Goal: Information Seeking & Learning: Check status

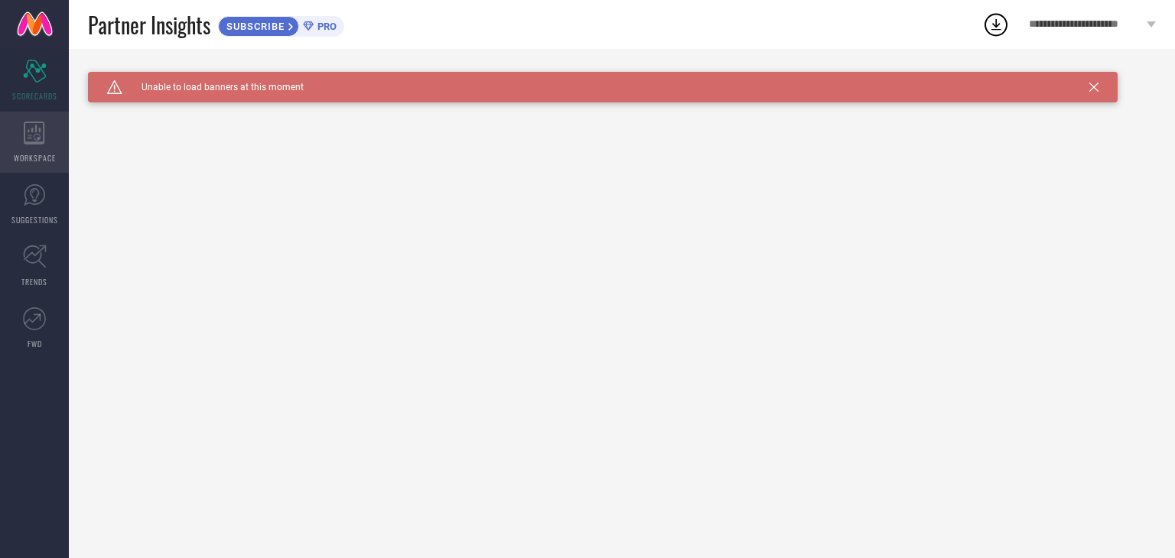
click at [24, 139] on icon at bounding box center [34, 133] width 21 height 23
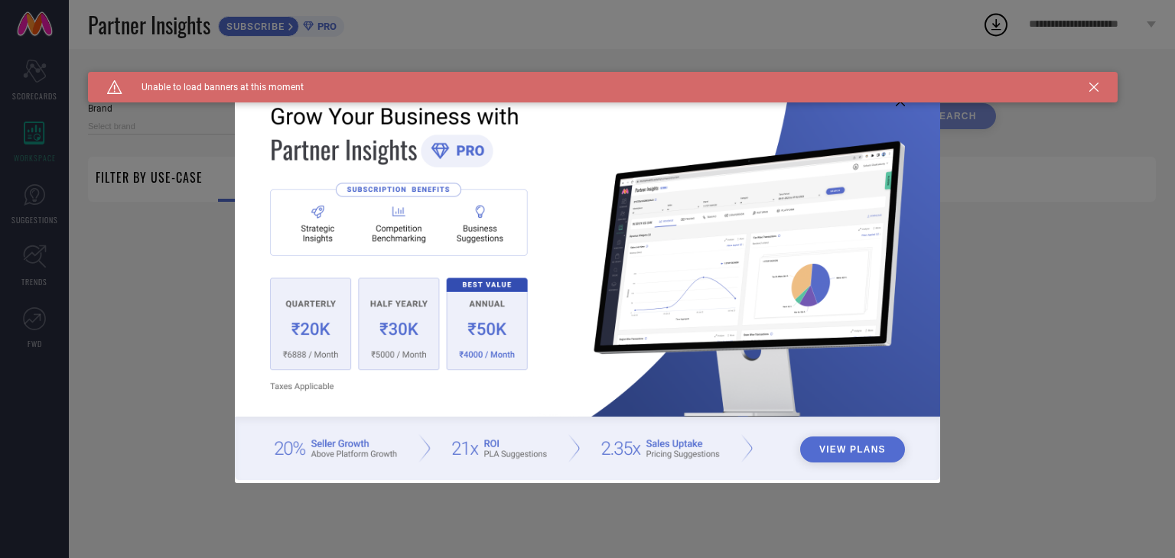
type input "1 STOP FASHION"
type input "All"
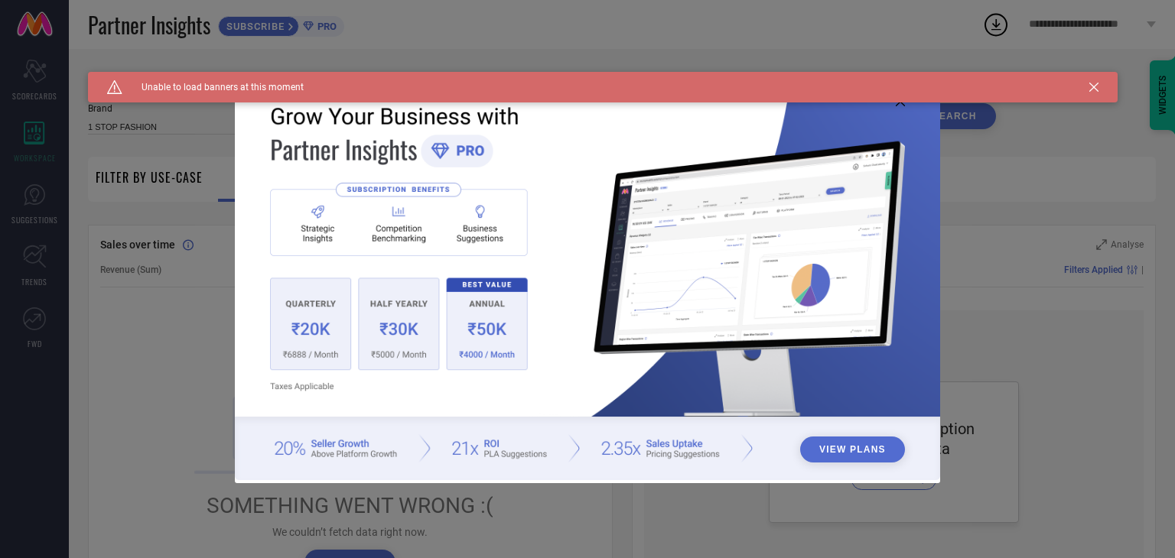
click at [1044, 327] on div "View Plans" at bounding box center [587, 279] width 1175 height 558
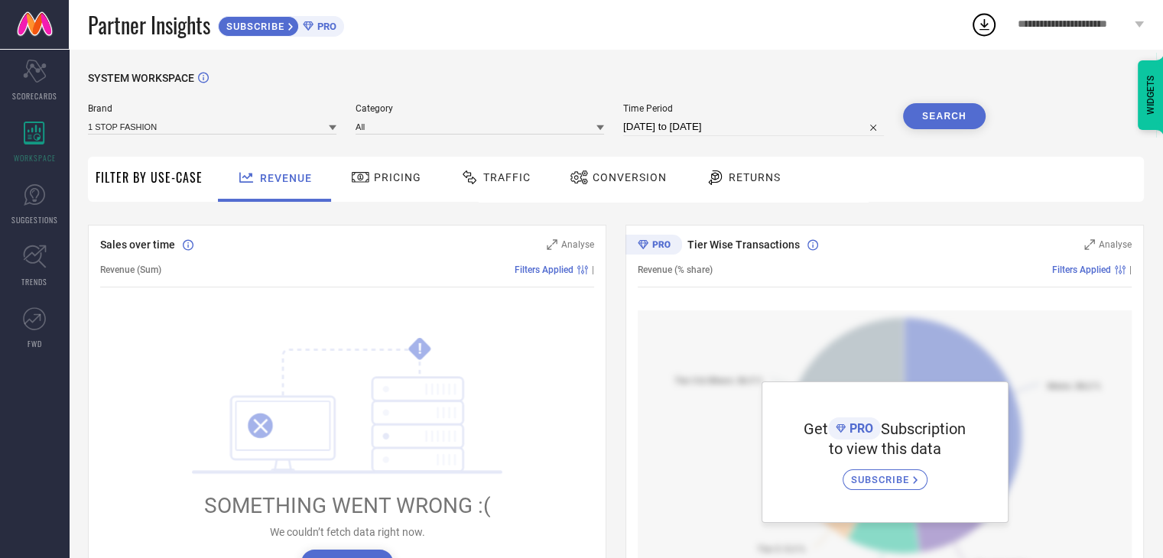
click at [399, 175] on span "Pricing" at bounding box center [397, 177] width 47 height 12
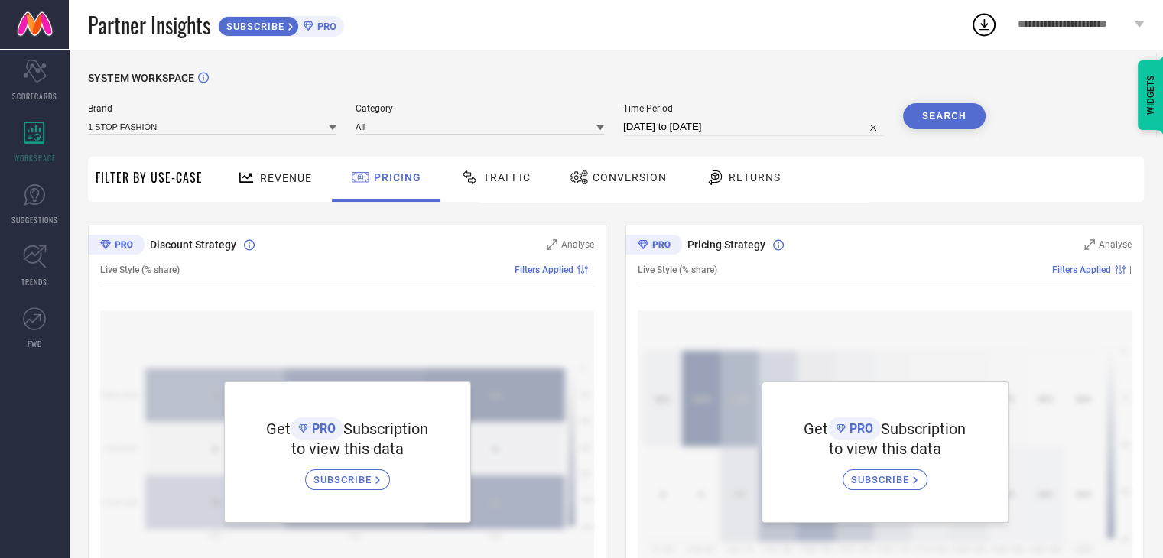
click at [512, 176] on span "Traffic" at bounding box center [506, 177] width 47 height 12
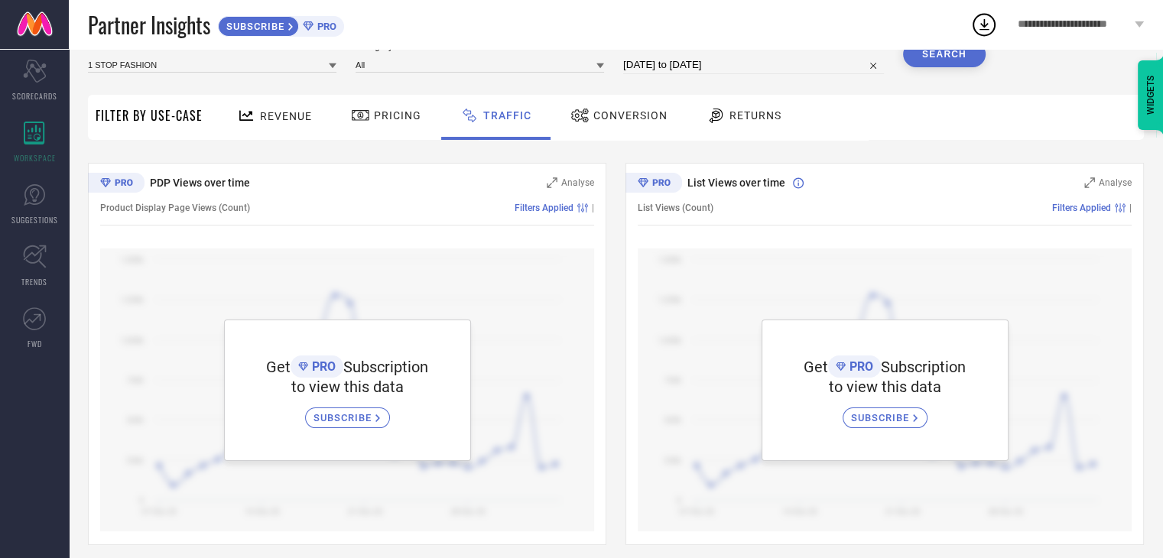
scroll to position [73, 0]
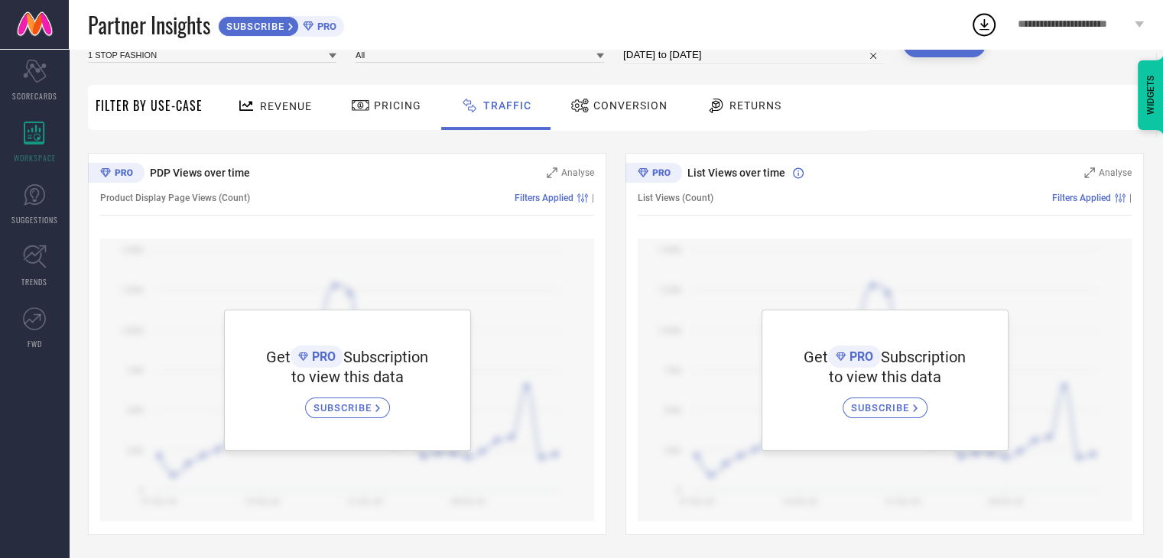
click at [631, 108] on span "Conversion" at bounding box center [630, 105] width 74 height 12
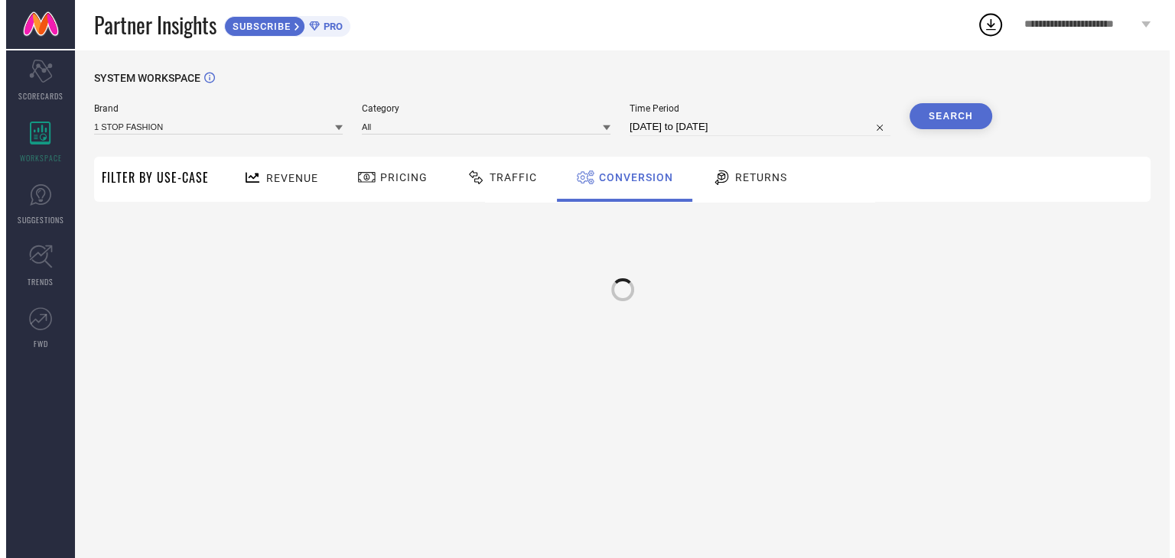
scroll to position [0, 0]
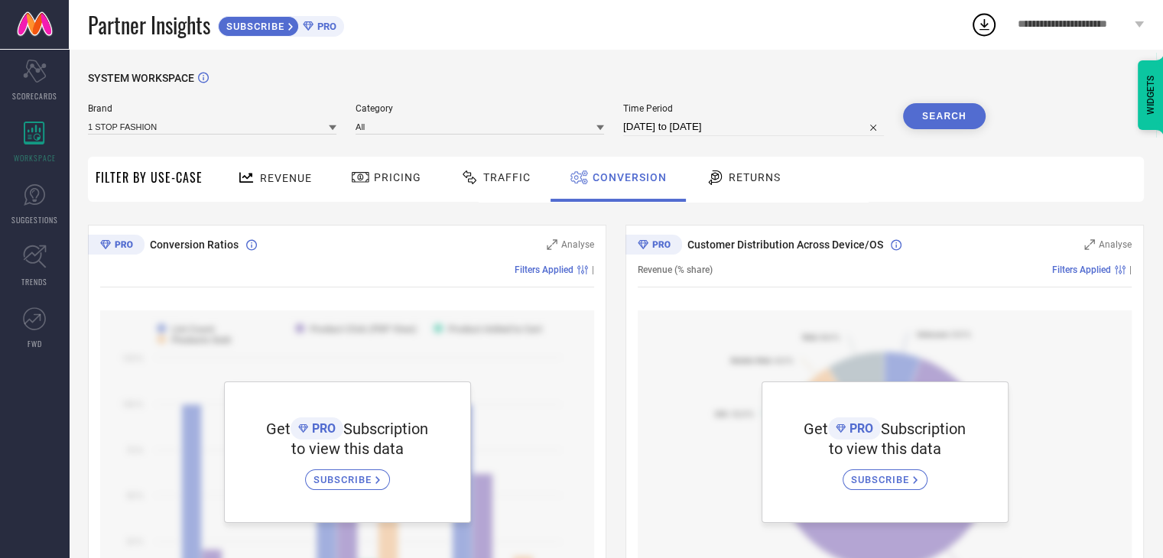
click at [765, 180] on span "Returns" at bounding box center [755, 177] width 52 height 12
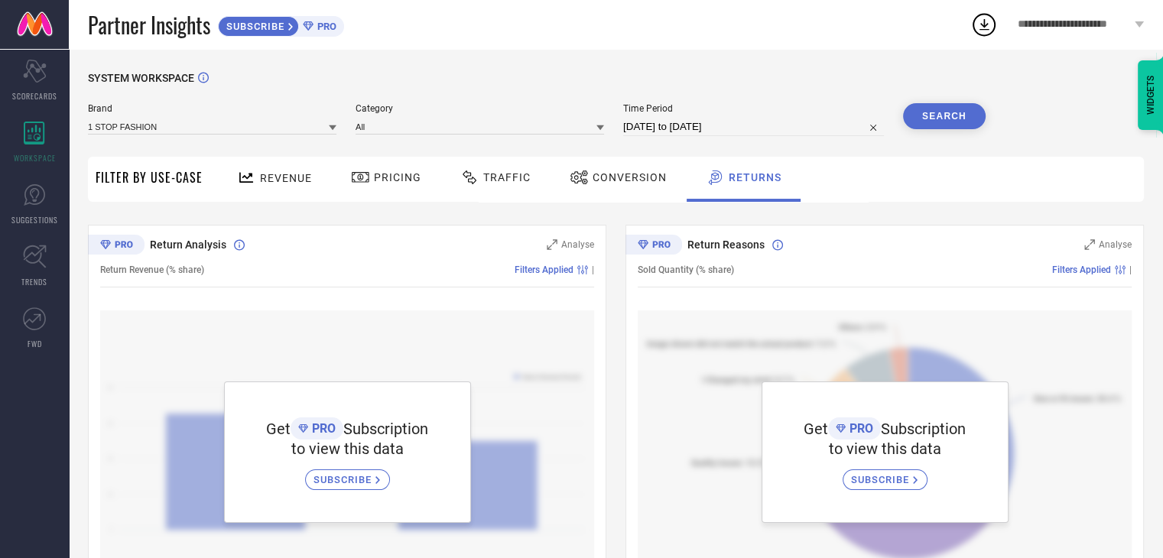
click at [943, 109] on button "Search" at bounding box center [944, 116] width 83 height 26
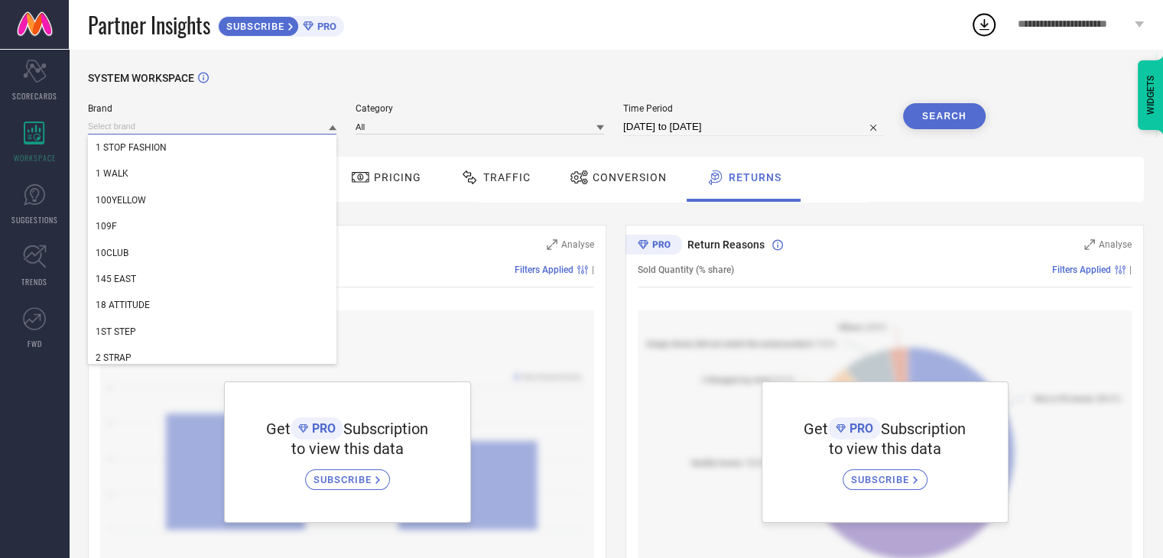
click at [250, 130] on input at bounding box center [212, 127] width 249 height 16
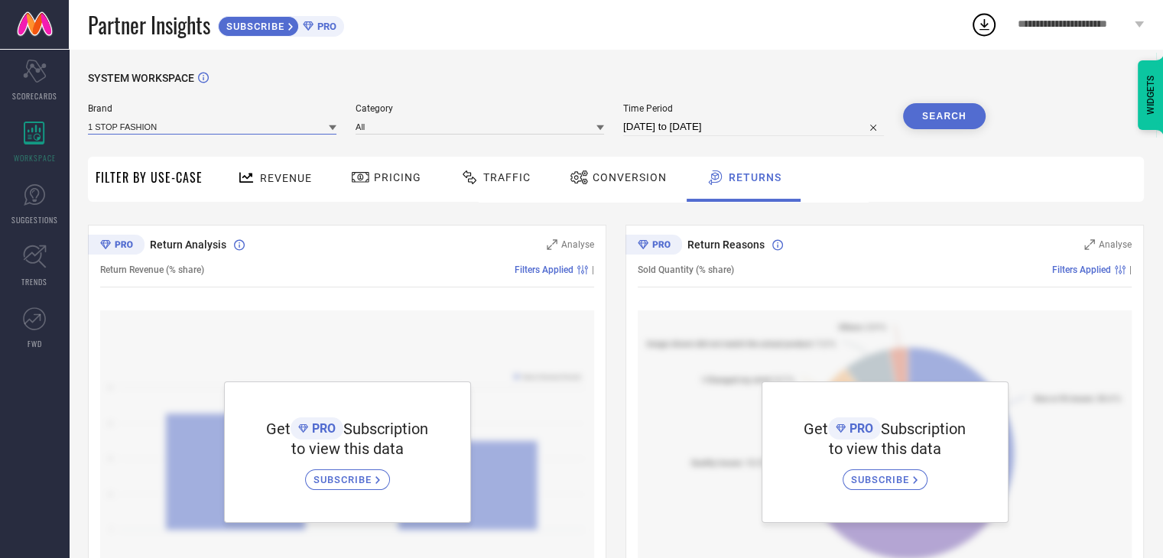
click at [250, 130] on input at bounding box center [212, 127] width 249 height 16
type input "indiqlo"
click at [27, 262] on icon at bounding box center [35, 257] width 24 height 24
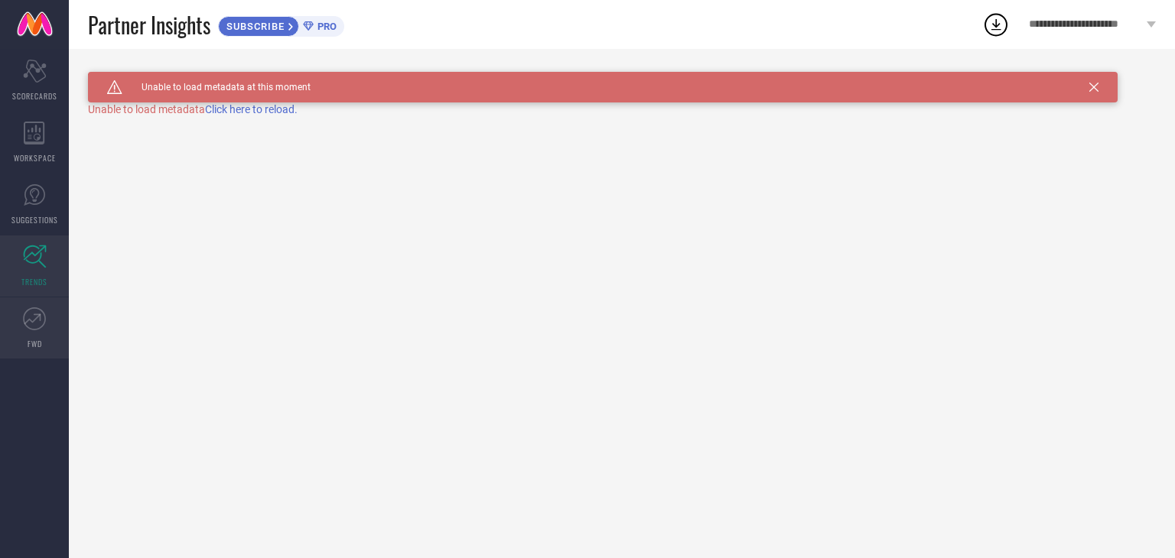
click at [34, 325] on icon at bounding box center [34, 318] width 23 height 23
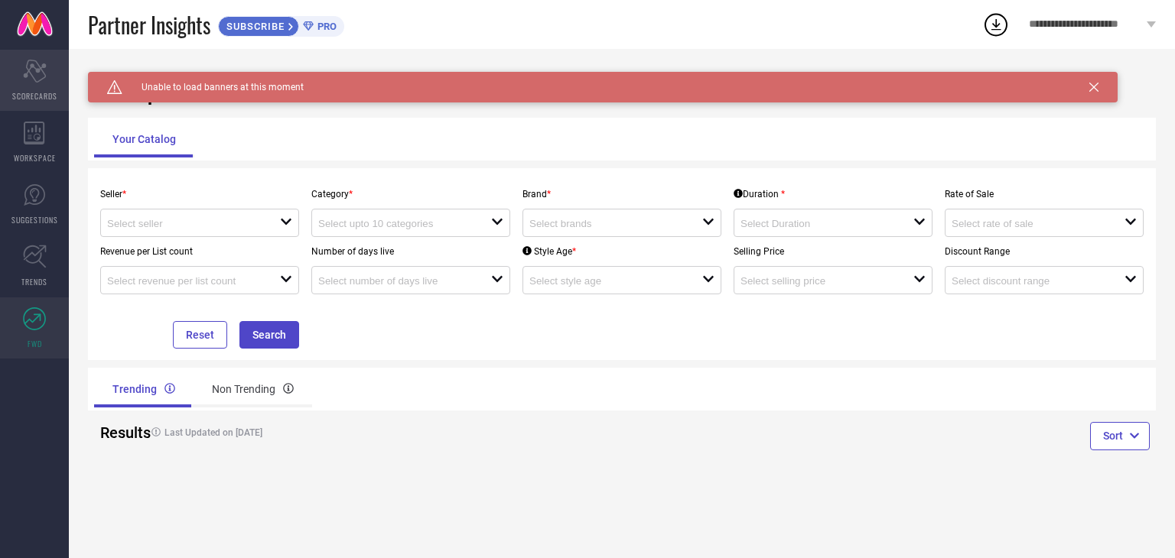
click at [38, 79] on icon "Scorecard" at bounding box center [35, 71] width 24 height 23
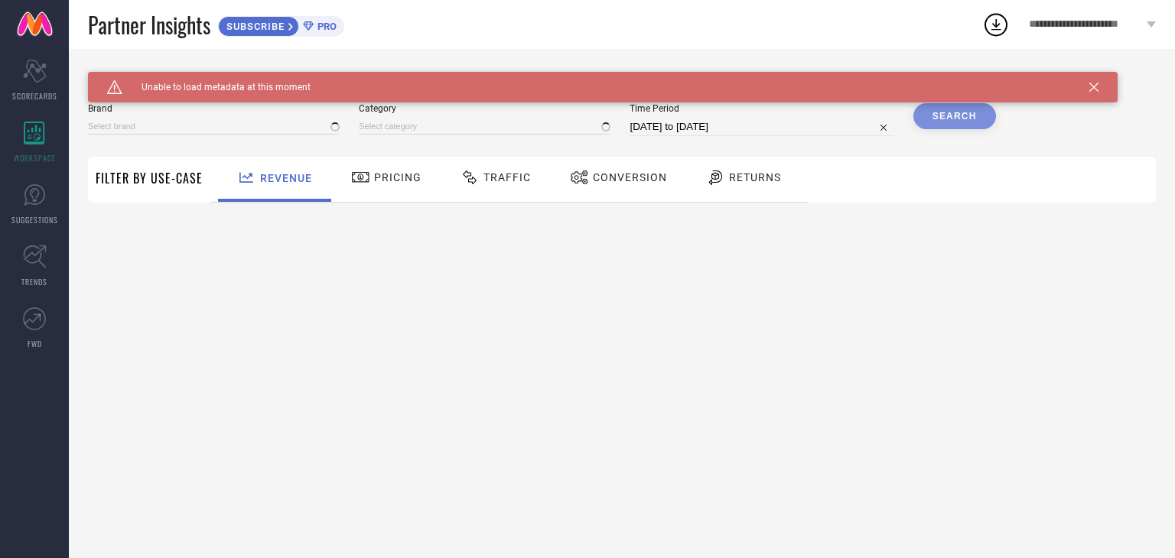
type input "1 STOP FASHION"
type input "All"
